Goal: Transaction & Acquisition: Purchase product/service

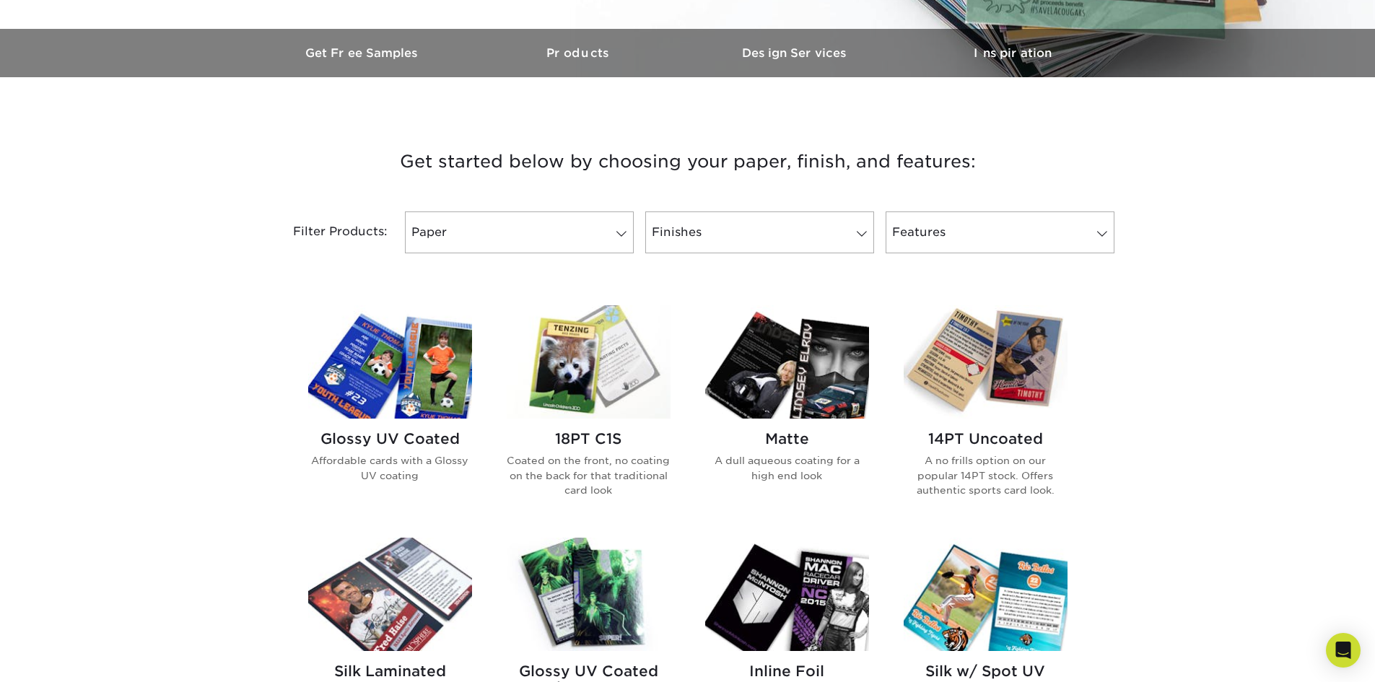
scroll to position [433, 0]
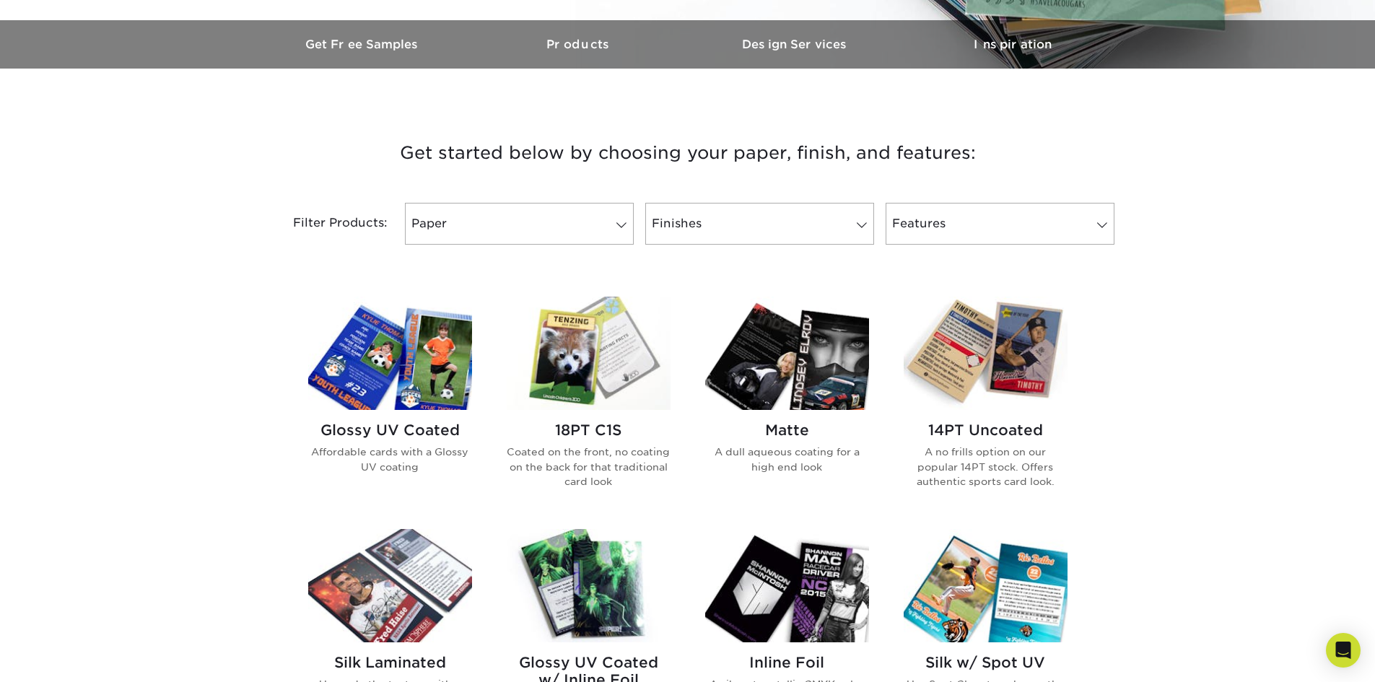
click at [386, 364] on img at bounding box center [390, 353] width 164 height 113
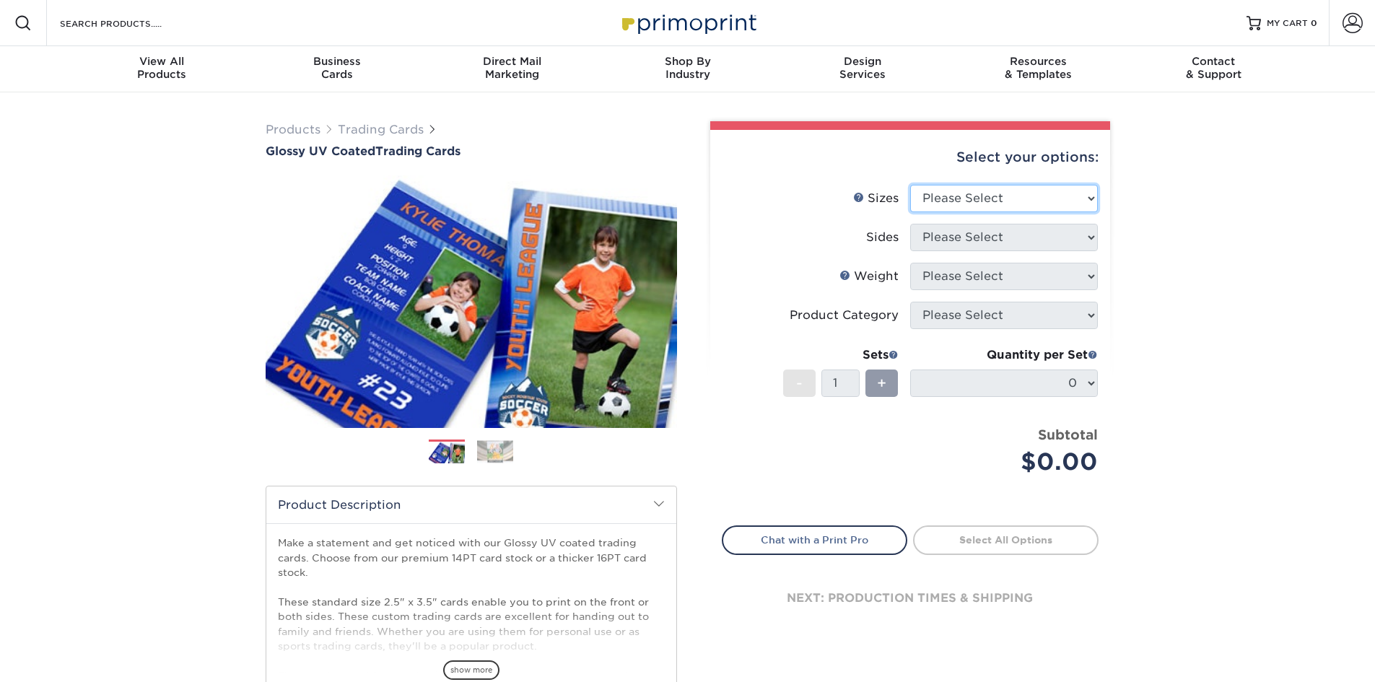
click at [982, 198] on select "Please Select 2.5" x 3.5"" at bounding box center [1004, 198] width 188 height 27
select select "2.50x3.50"
click at [910, 185] on select "Please Select 2.5" x 3.5"" at bounding box center [1004, 198] width 188 height 27
click at [973, 242] on select "Please Select Print Both Sides Print Front Only" at bounding box center [1004, 237] width 188 height 27
select select "13abbda7-1d64-4f25-8bb2-c179b224825d"
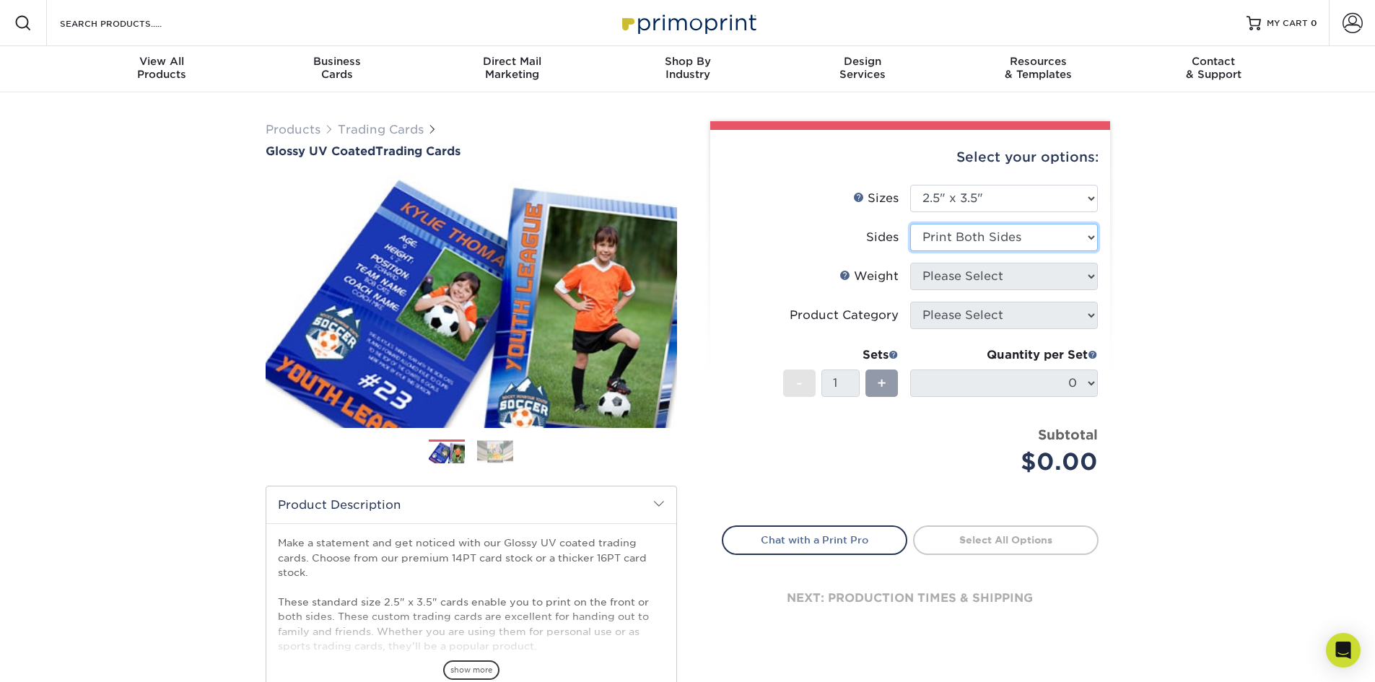
click at [910, 224] on select "Please Select Print Both Sides Print Front Only" at bounding box center [1004, 237] width 188 height 27
click at [961, 268] on select "Please Select 16PT 14PT 18PT C1S" at bounding box center [1004, 276] width 188 height 27
click at [963, 275] on select "Please Select 16PT 14PT 18PT C1S" at bounding box center [1004, 276] width 188 height 27
drag, startPoint x: 462, startPoint y: 183, endPoint x: 362, endPoint y: 196, distance: 101.1
